Goal: Task Accomplishment & Management: Manage account settings

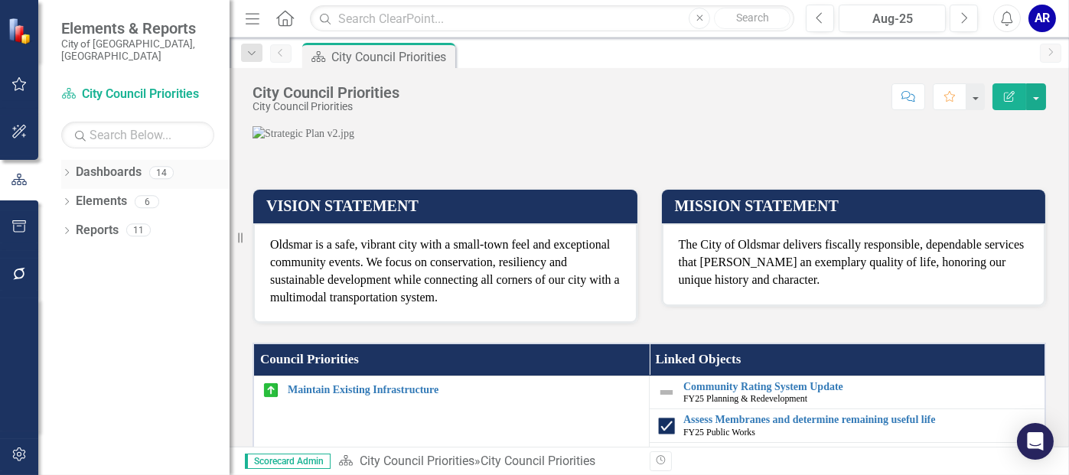
click at [90, 160] on div "Dashboards" at bounding box center [109, 172] width 66 height 25
click at [68, 170] on icon "Dropdown" at bounding box center [66, 174] width 11 height 8
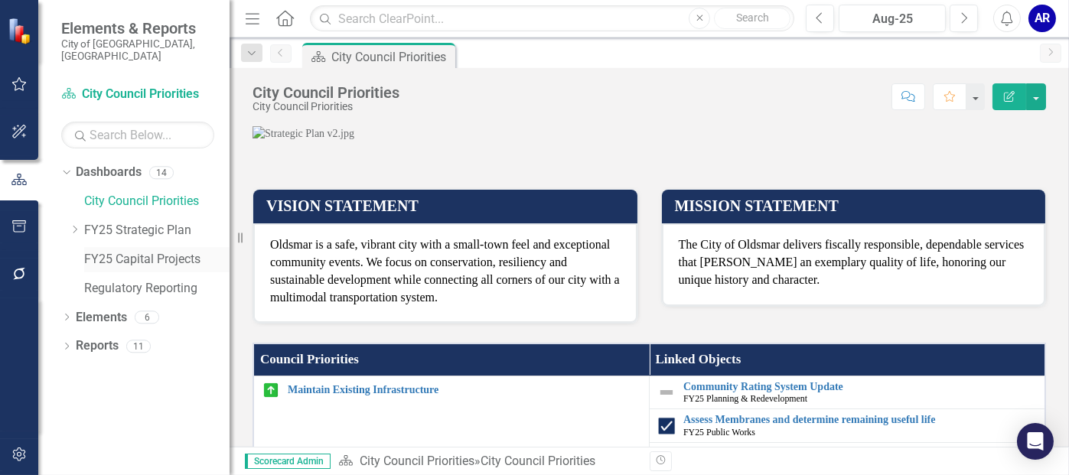
click at [103, 251] on link "FY25 Capital Projects" at bounding box center [156, 260] width 145 height 18
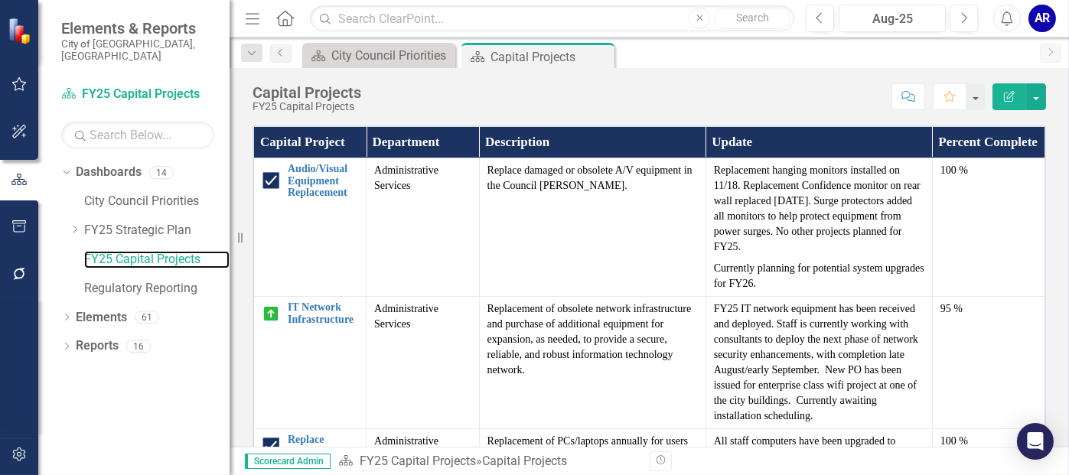
scroll to position [312, 0]
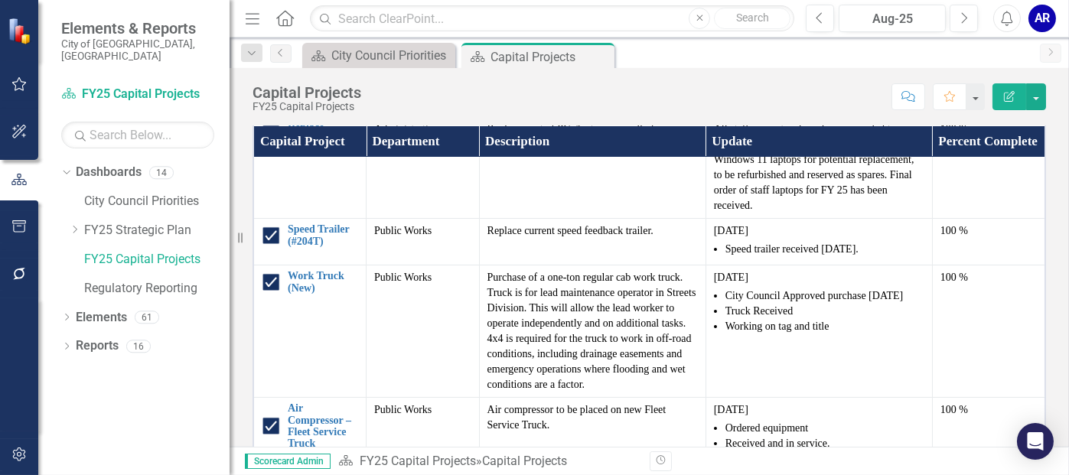
click at [1045, 195] on div "Capital Project Department Description Update Percent Complete Audio/Visual Equ…" at bounding box center [649, 312] width 817 height 413
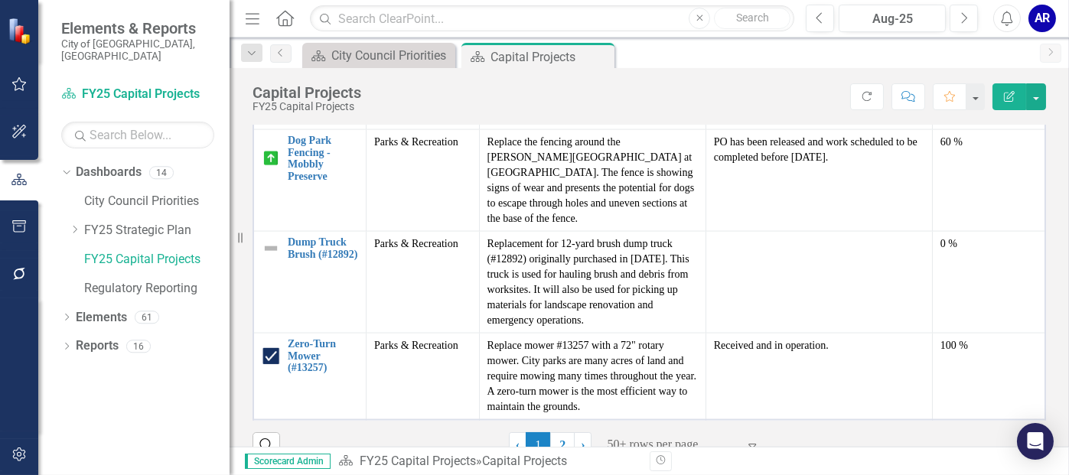
scroll to position [86, 0]
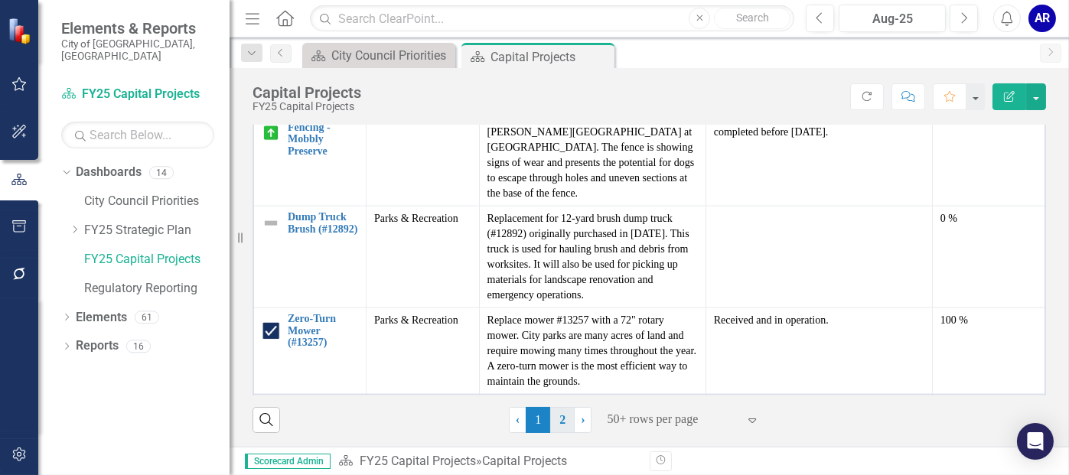
click at [559, 417] on link "2" at bounding box center [562, 420] width 24 height 26
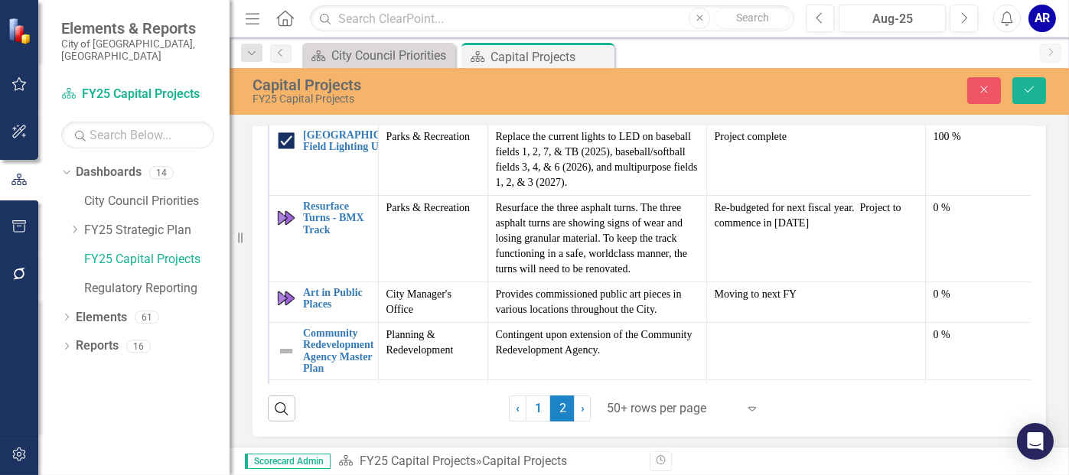
scroll to position [407, 0]
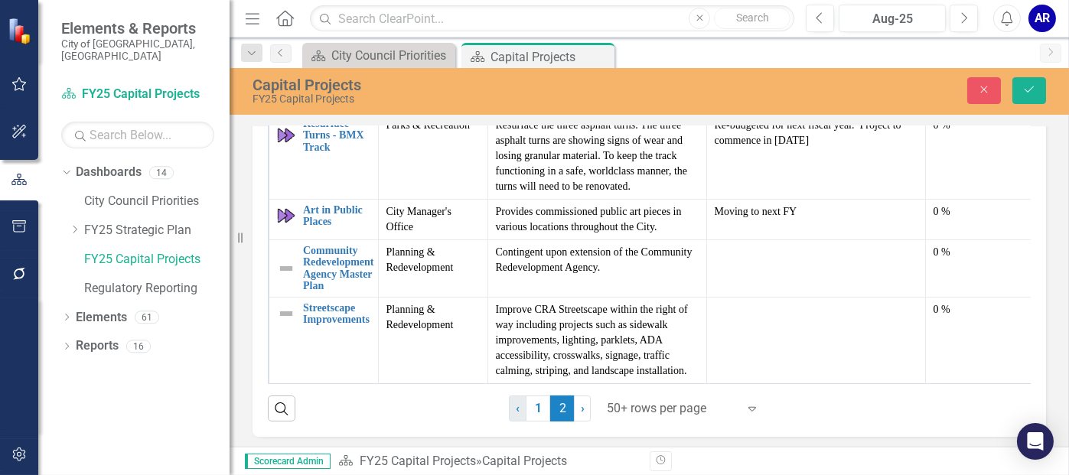
click at [516, 409] on span "‹" at bounding box center [518, 408] width 4 height 15
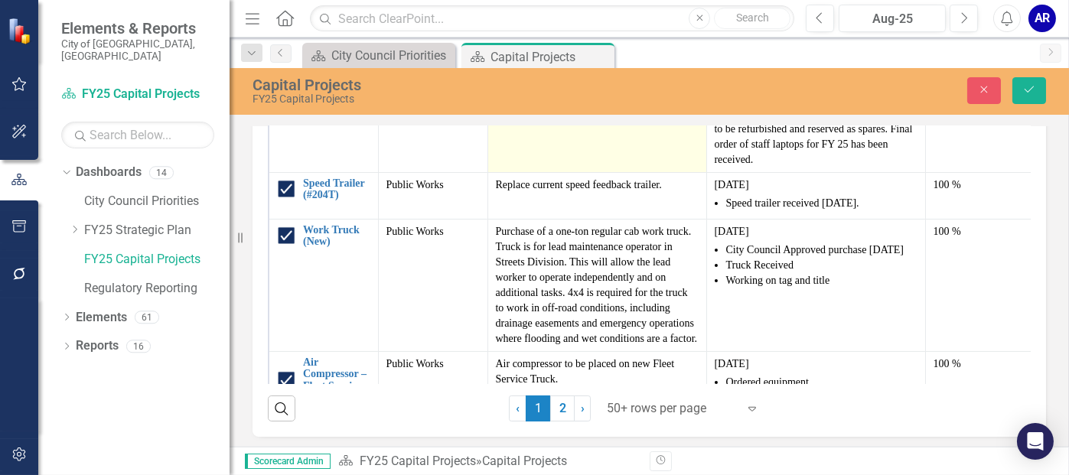
scroll to position [0, 0]
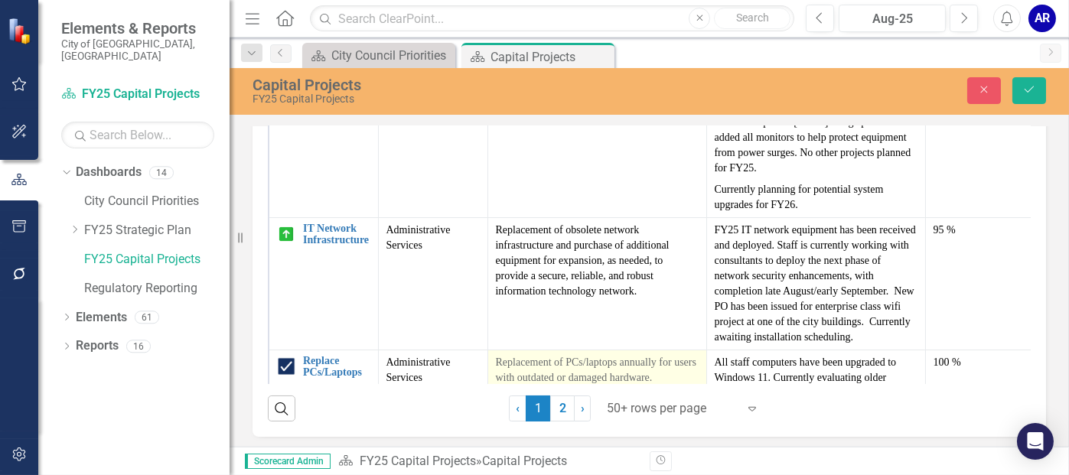
drag, startPoint x: 977, startPoint y: 148, endPoint x: 1025, endPoint y: 178, distance: 57.1
click at [1025, 178] on div "Capital Project Department Description Update Percent Complete Audio/Visual Equ…" at bounding box center [650, 226] width 794 height 421
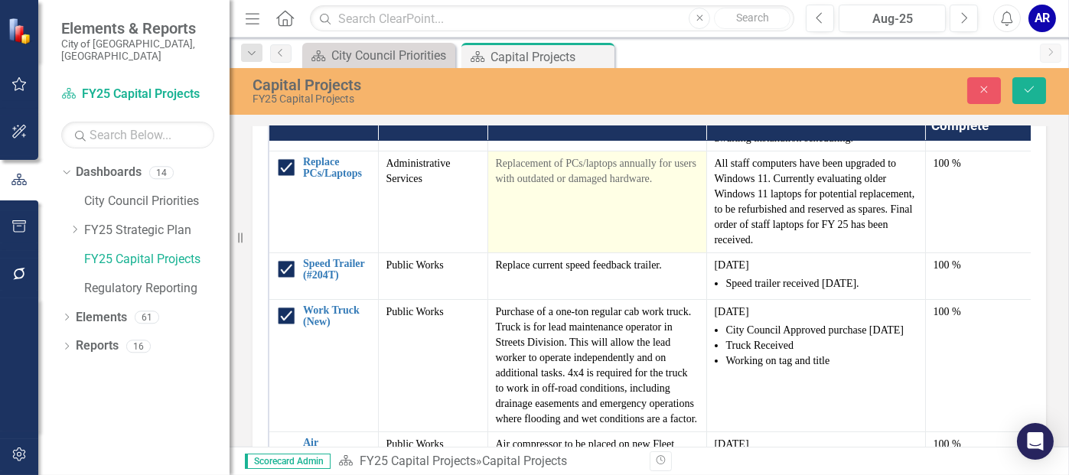
scroll to position [80, 0]
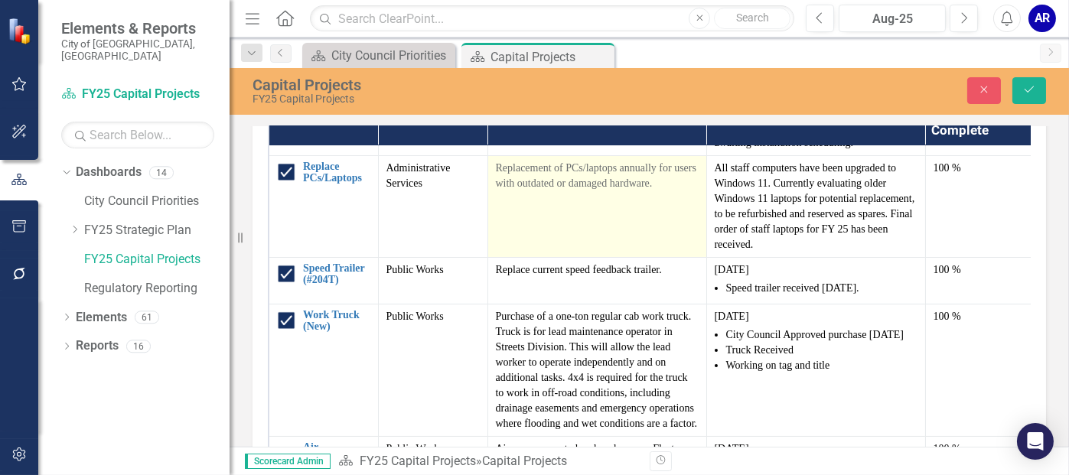
click at [1021, 256] on div "Capital Project Department Description Update Percent Complete Audio/Visual Equ…" at bounding box center [650, 293] width 794 height 421
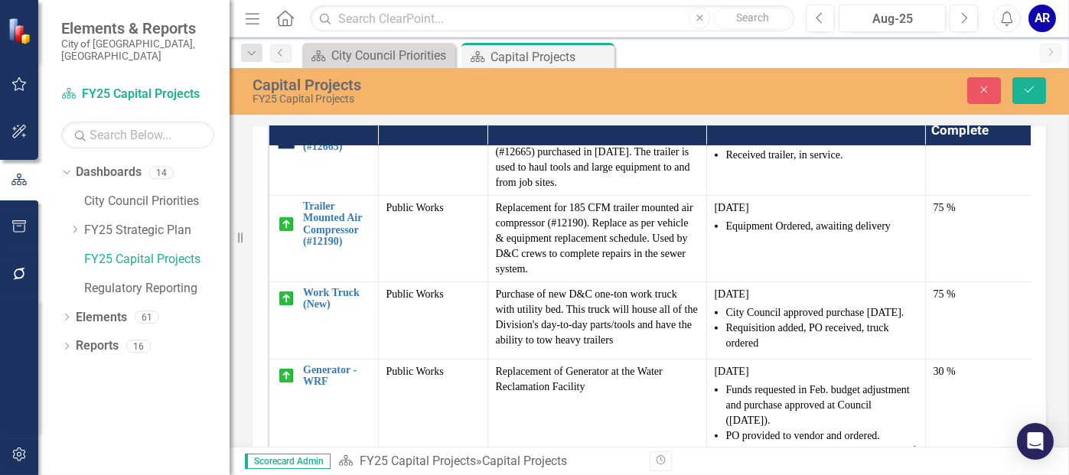
scroll to position [1447, 0]
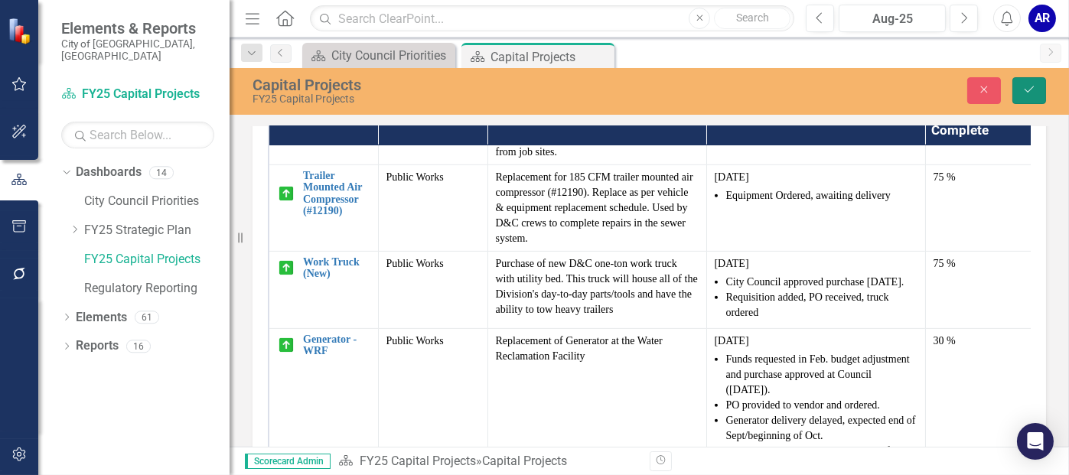
drag, startPoint x: 1024, startPoint y: 82, endPoint x: 1030, endPoint y: 69, distance: 14.4
click at [1030, 69] on div "Capital Projects FY25 Capital Projects Close Save" at bounding box center [650, 91] width 840 height 47
click at [1029, 86] on icon "Save" at bounding box center [1029, 89] width 14 height 11
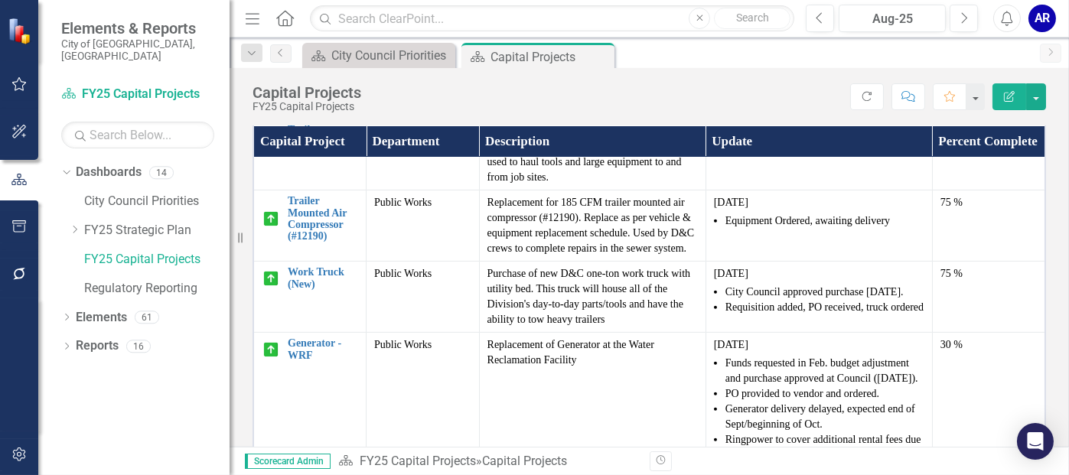
scroll to position [1397, 0]
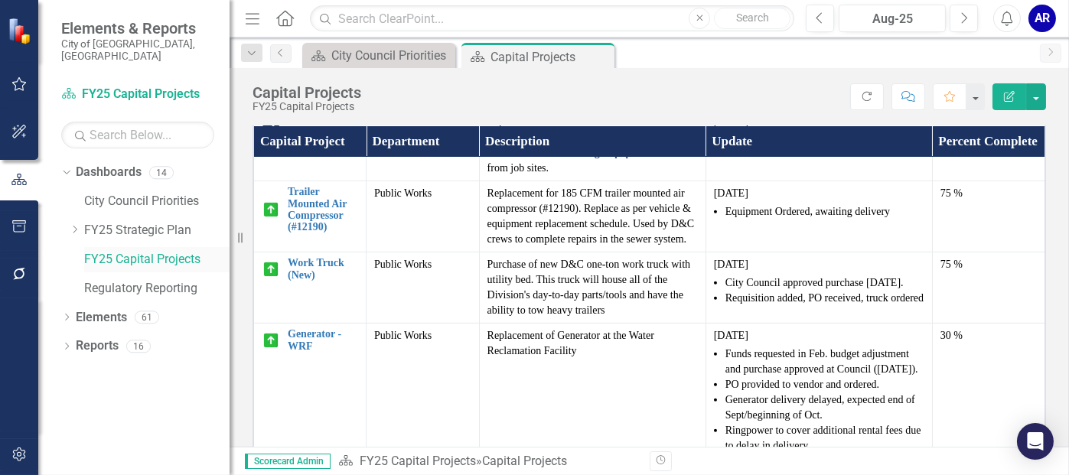
click at [153, 251] on link "FY25 Capital Projects" at bounding box center [156, 260] width 145 height 18
click at [872, 96] on icon "Refresh" at bounding box center [867, 96] width 14 height 11
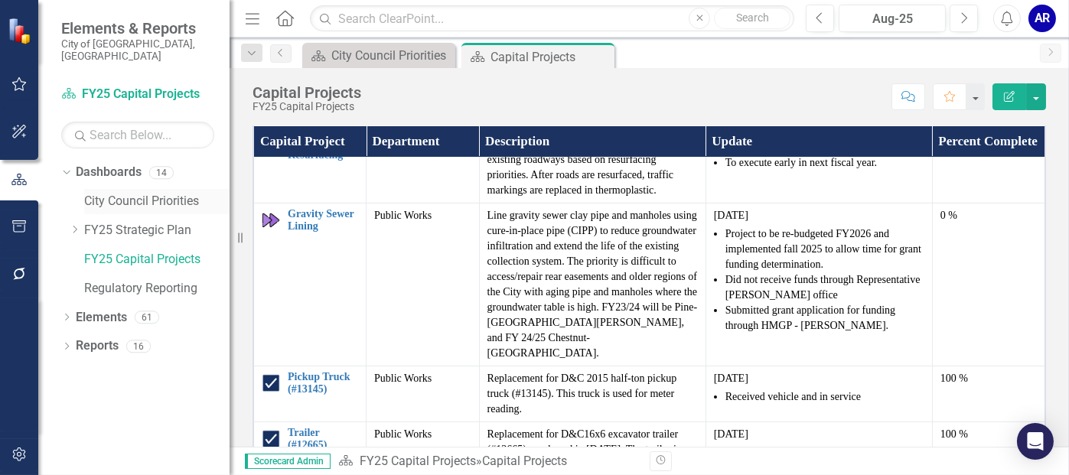
click at [158, 193] on link "City Council Priorities" at bounding box center [156, 202] width 145 height 18
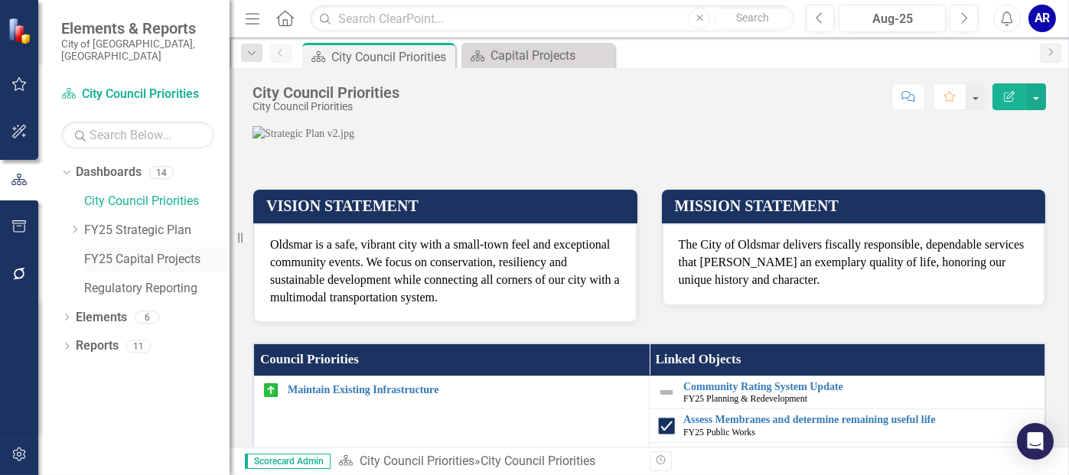
click at [142, 251] on link "FY25 Capital Projects" at bounding box center [156, 260] width 145 height 18
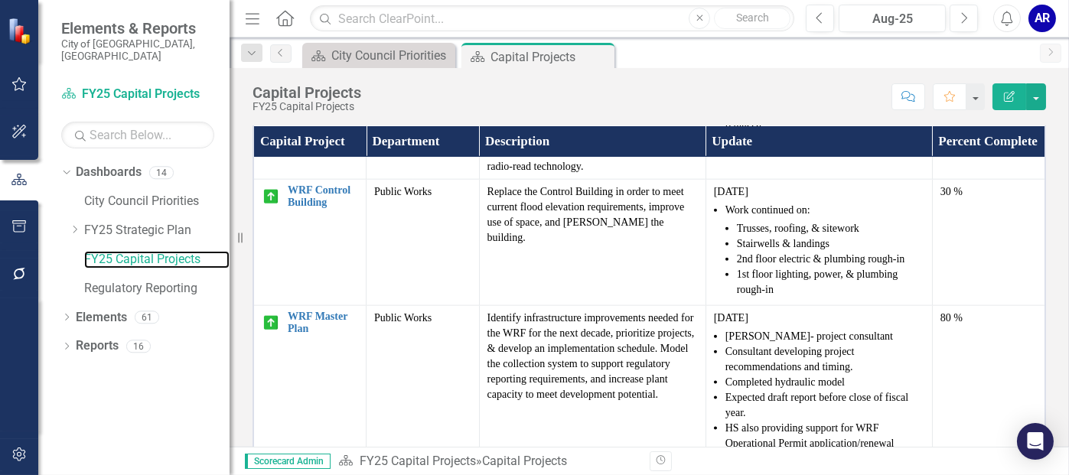
scroll to position [4173, 0]
